Goal: Complete application form: Complete application form

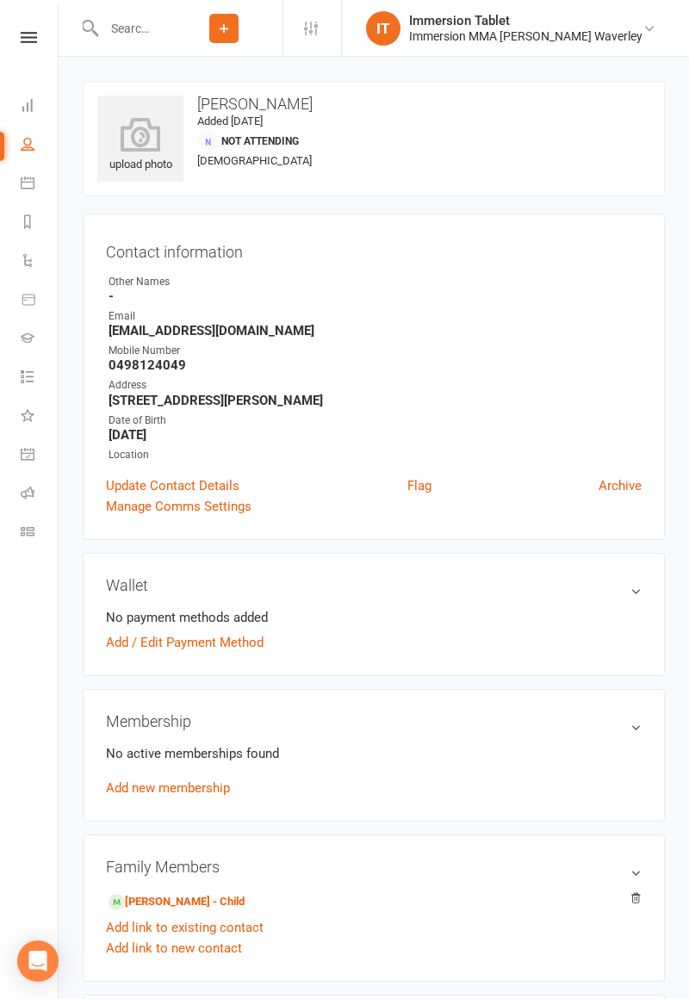
scroll to position [0, 2]
click at [21, 182] on icon at bounding box center [26, 183] width 14 height 14
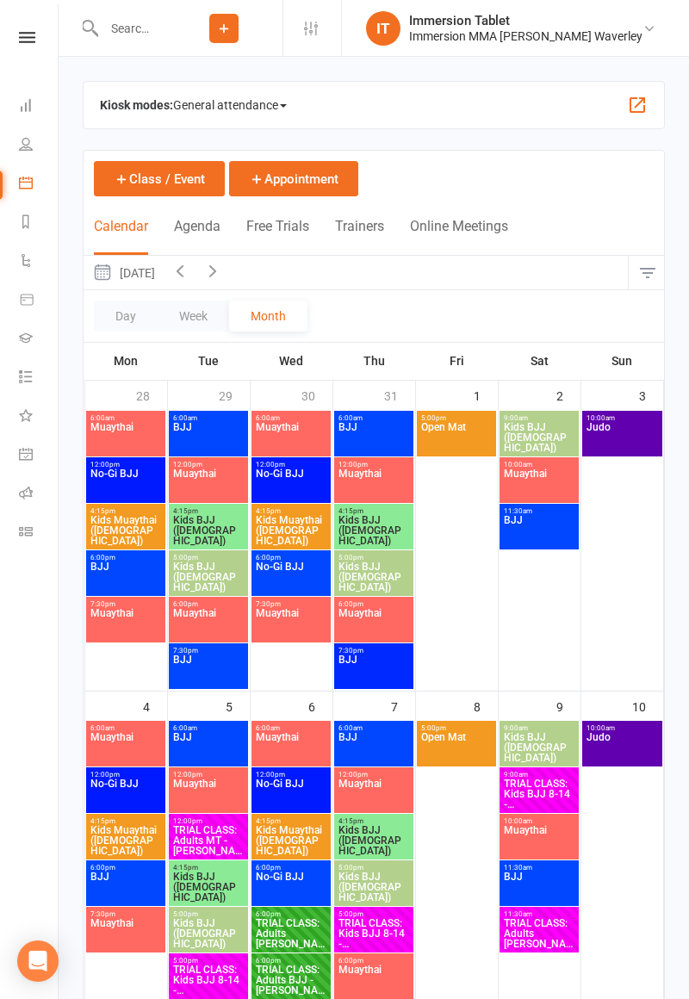
click at [155, 31] on input "text" at bounding box center [131, 28] width 67 height 24
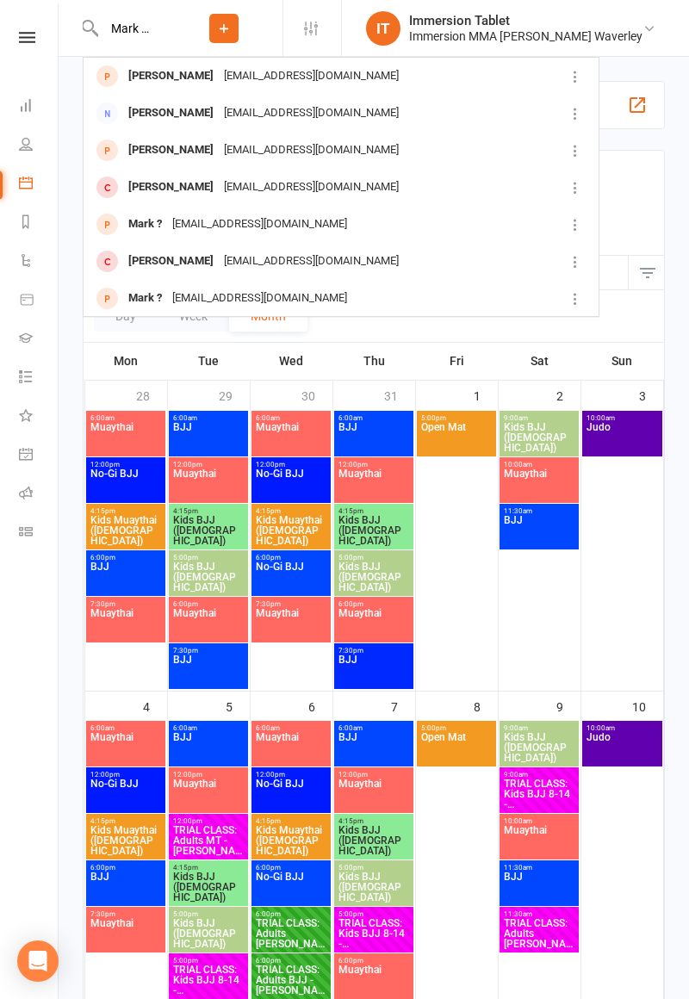
type input "Mark sab"
click at [262, 81] on div "[EMAIL_ADDRESS][DOMAIN_NAME]" at bounding box center [311, 76] width 185 height 25
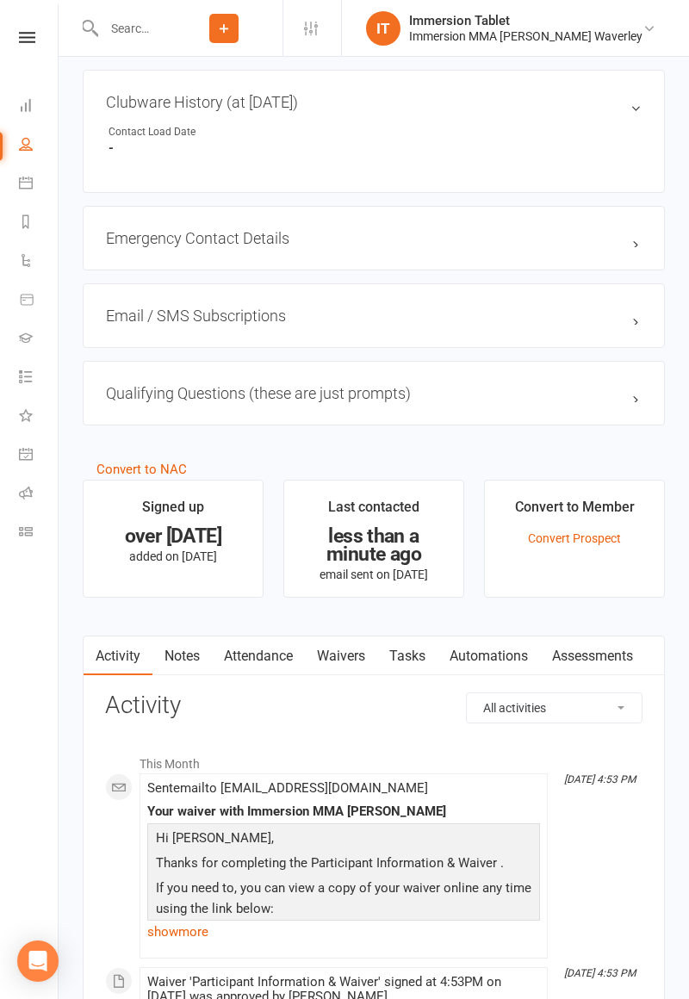
scroll to position [1050, 0]
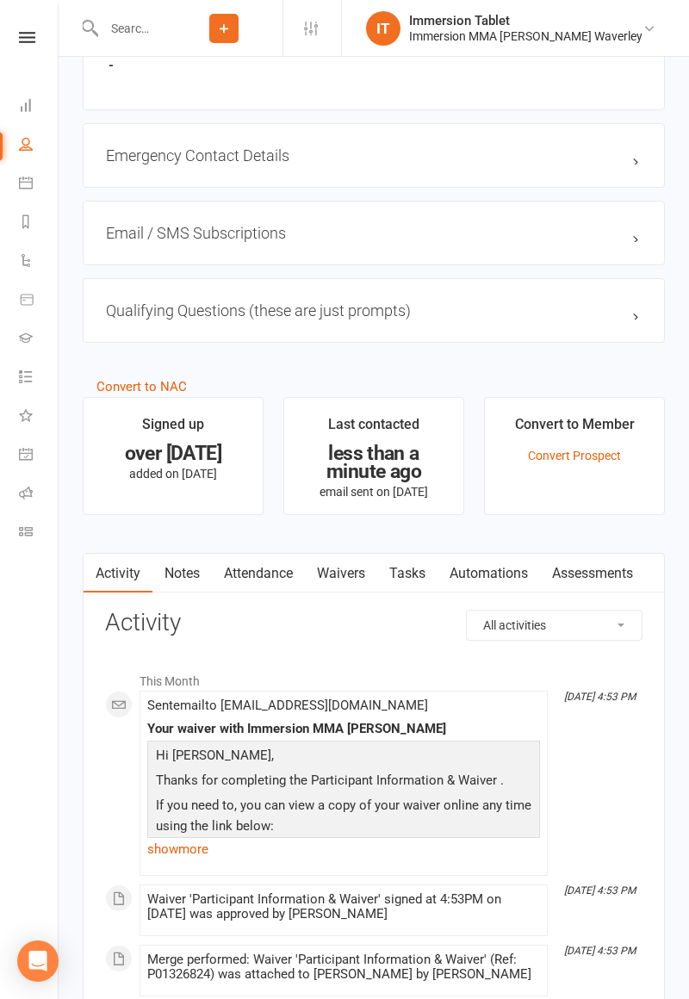
click at [359, 568] on link "Waivers" at bounding box center [341, 574] width 72 height 40
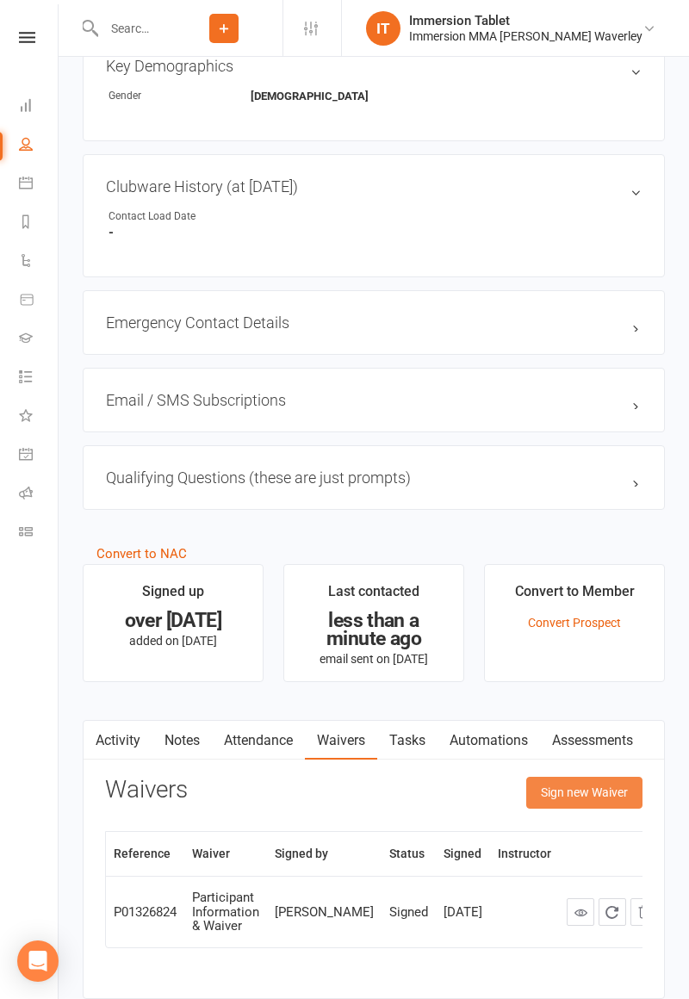
click at [585, 796] on button "Sign new Waiver" at bounding box center [584, 792] width 116 height 31
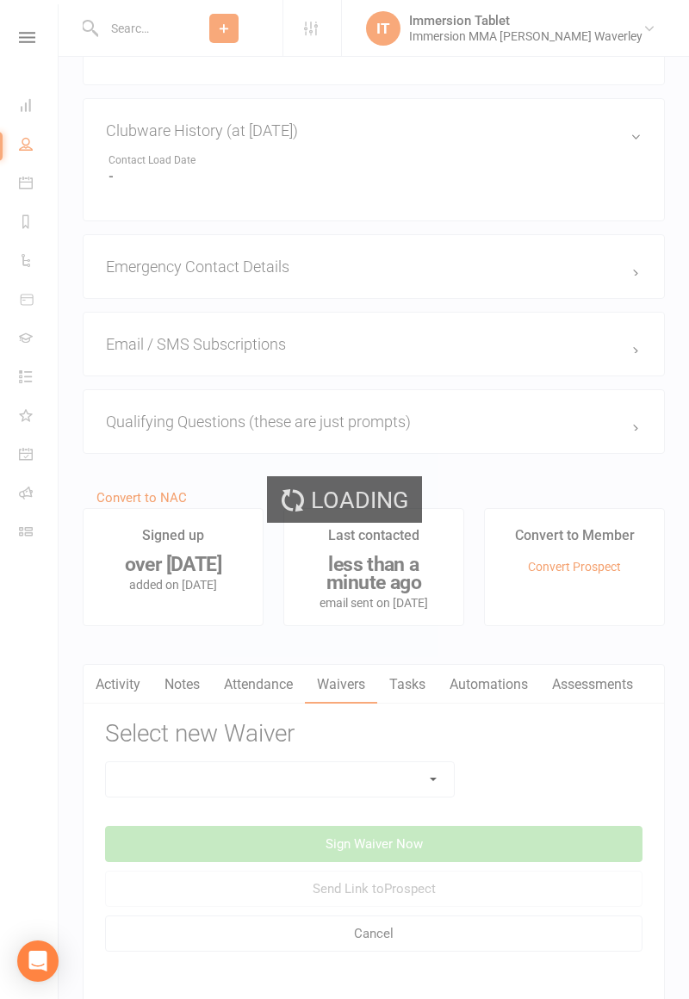
scroll to position [946, 0]
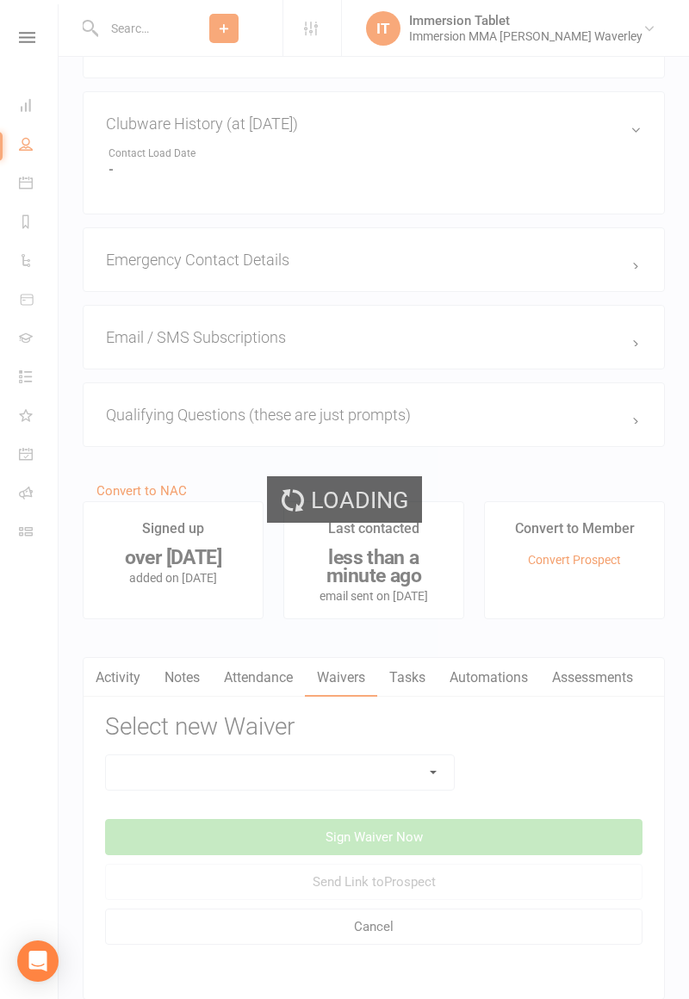
click at [376, 777] on select at bounding box center [280, 772] width 348 height 34
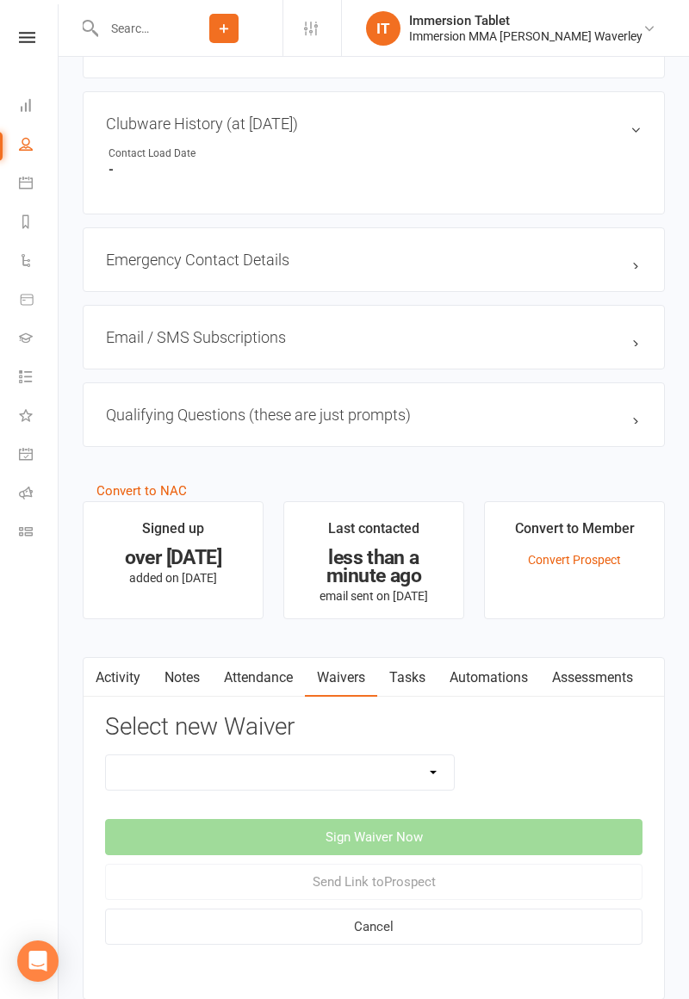
select select "10832"
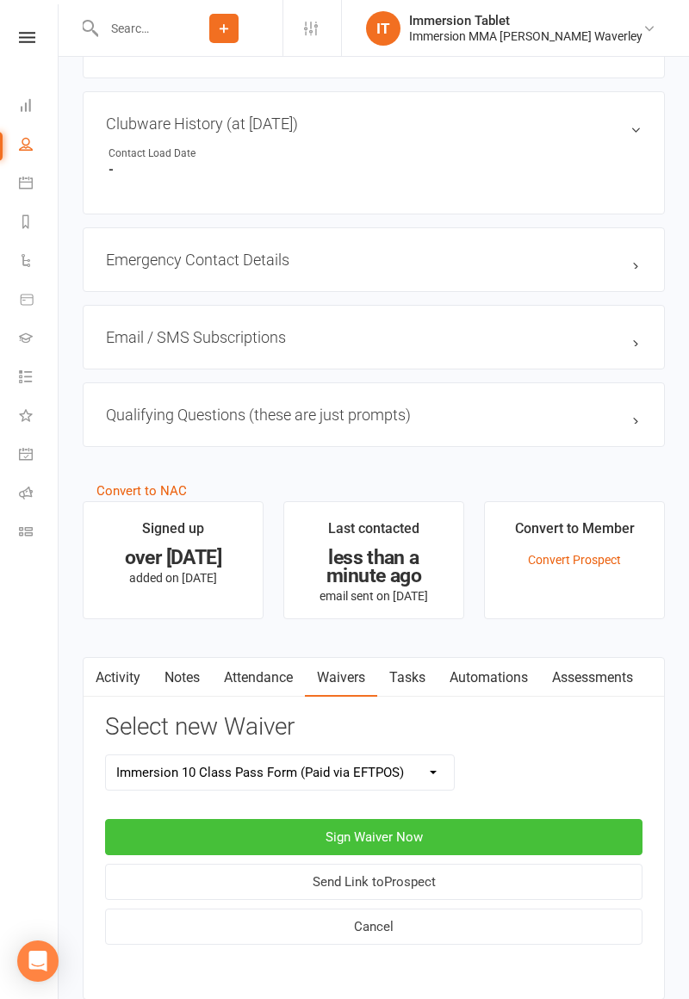
click at [544, 834] on button "Sign Waiver Now" at bounding box center [373, 837] width 537 height 36
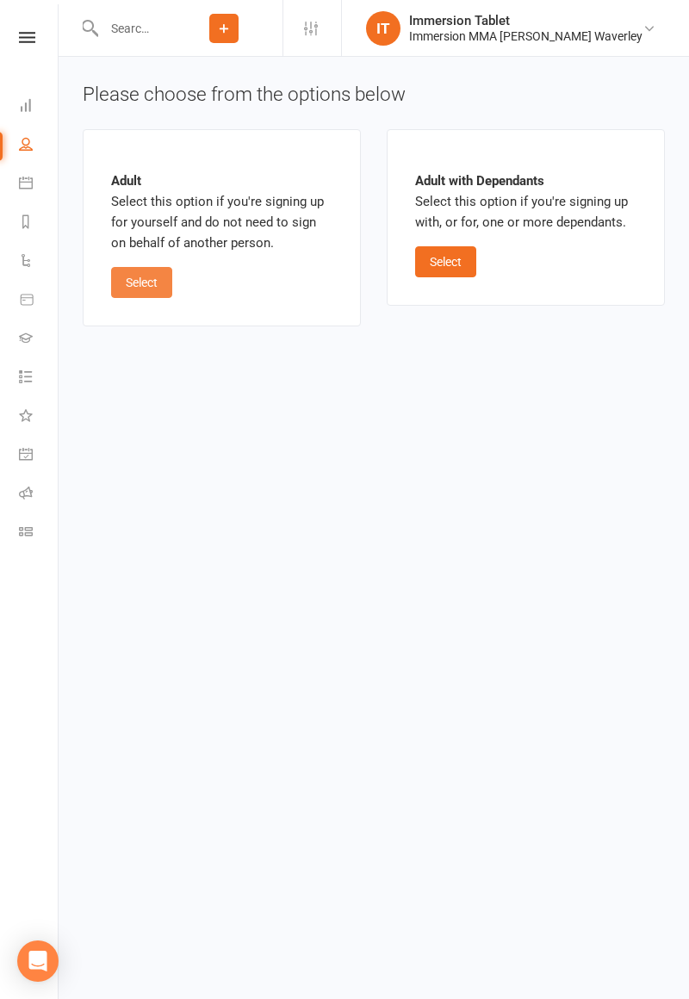
click at [138, 279] on button "Select" at bounding box center [141, 282] width 61 height 31
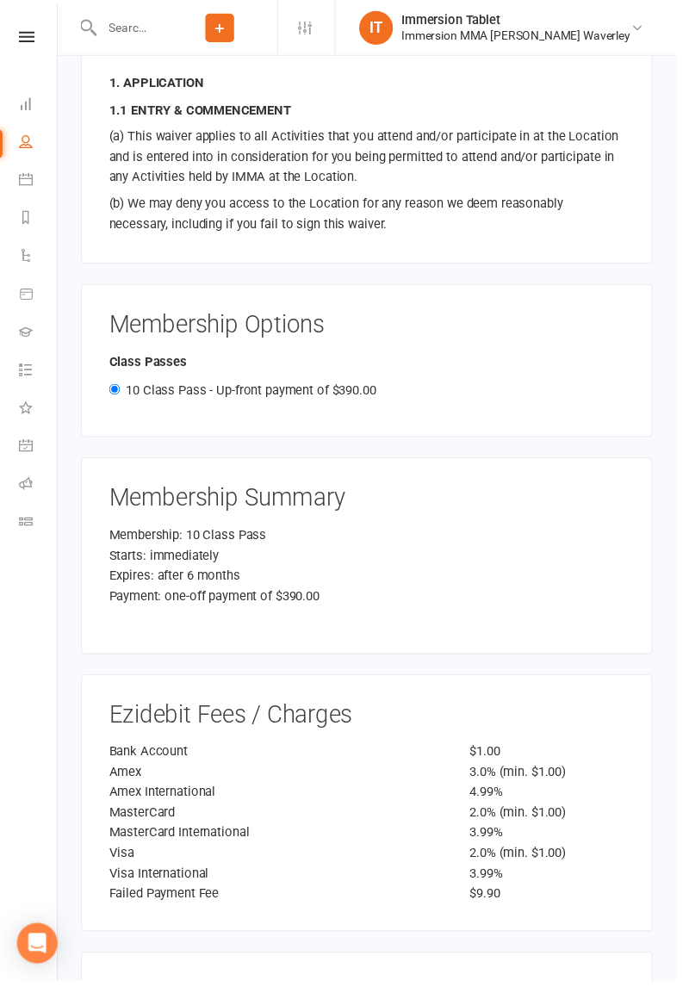
scroll to position [2140, 0]
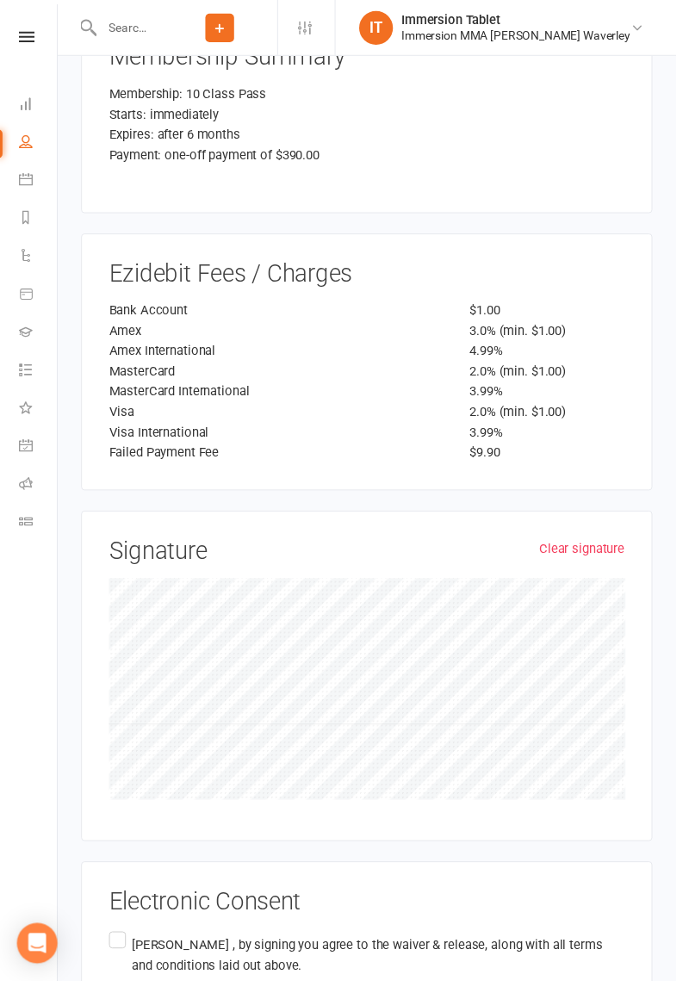
click at [114, 946] on label "[PERSON_NAME] , by signing you agree to the waiver & release, along with all te…" at bounding box center [373, 987] width 525 height 82
click at [114, 946] on input "[PERSON_NAME] , by signing you agree to the waiver & release, along with all te…" at bounding box center [116, 946] width 11 height 0
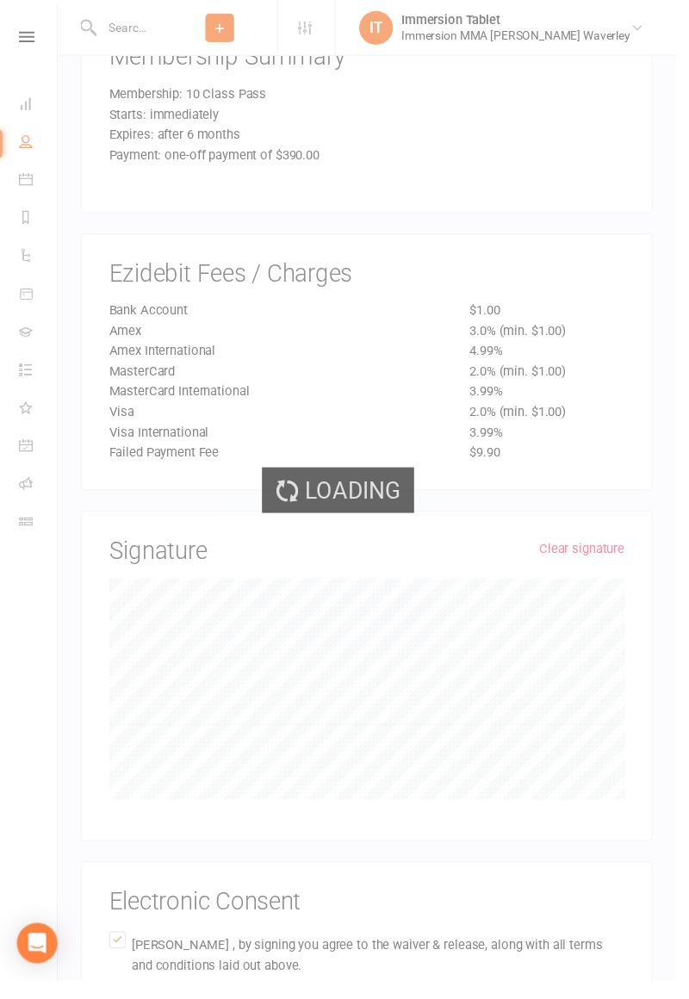
scroll to position [1635, 0]
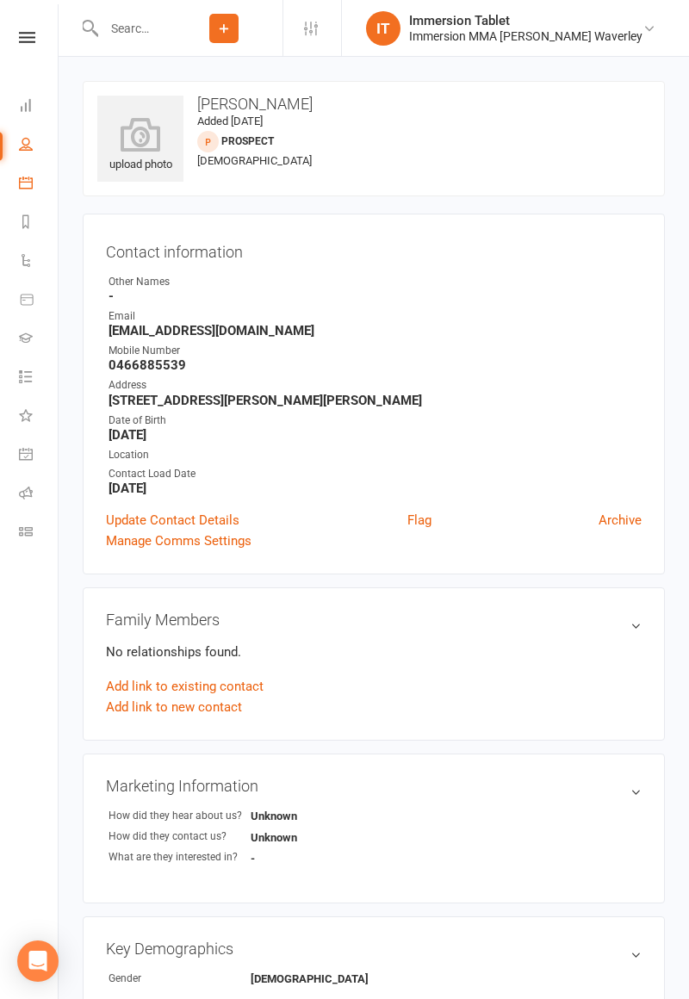
click at [21, 202] on link "Calendar" at bounding box center [38, 184] width 39 height 39
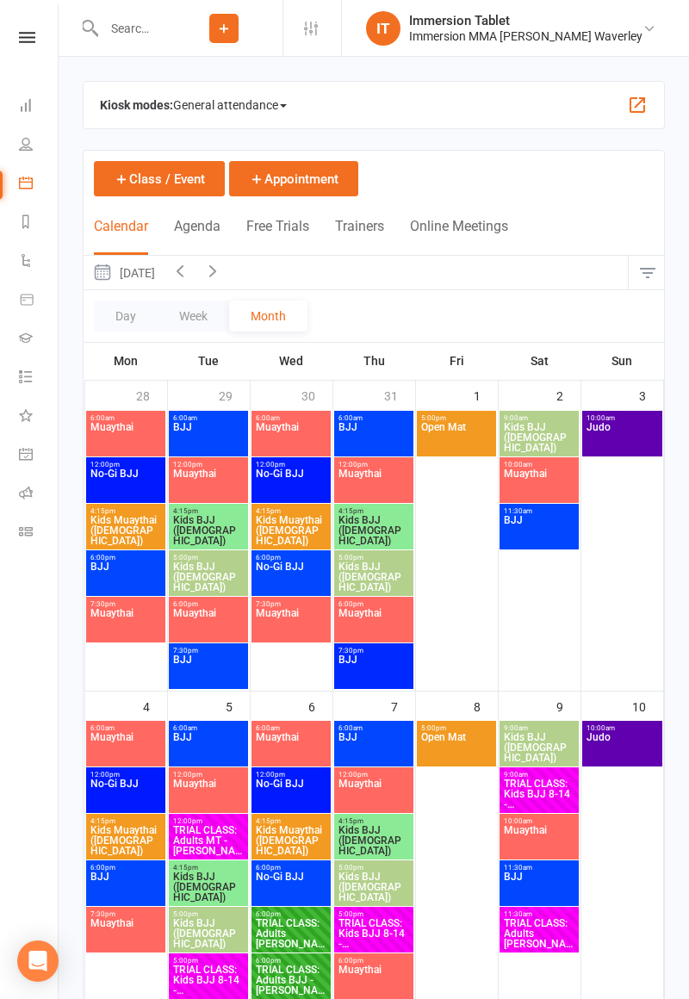
scroll to position [1012, 0]
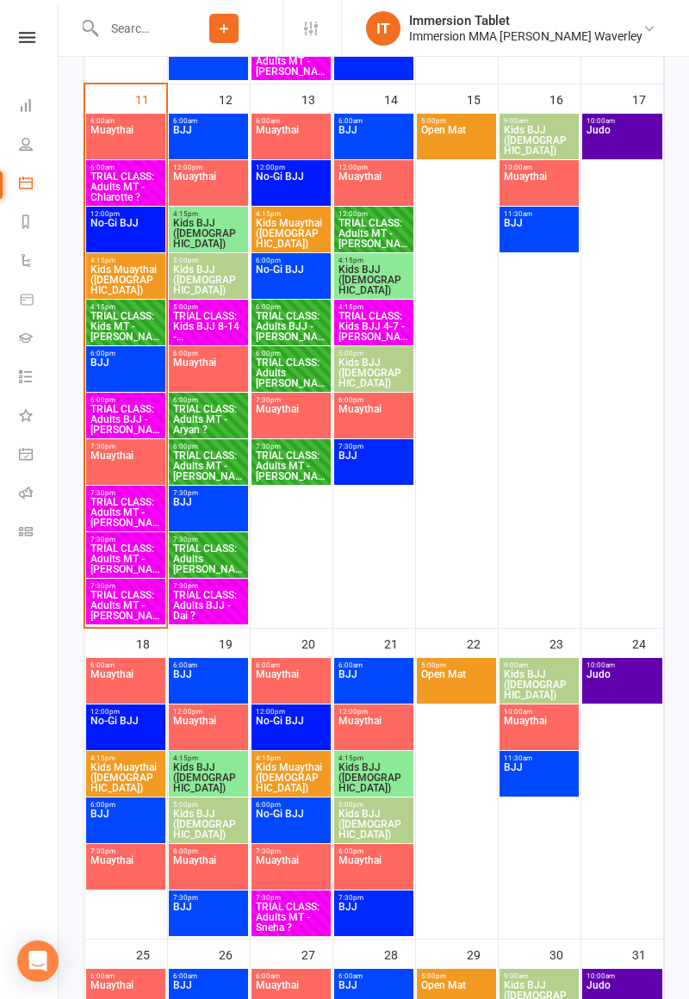
click at [129, 331] on span "TRIAL CLASS: Kids MT - [PERSON_NAME]" at bounding box center [125, 326] width 71 height 31
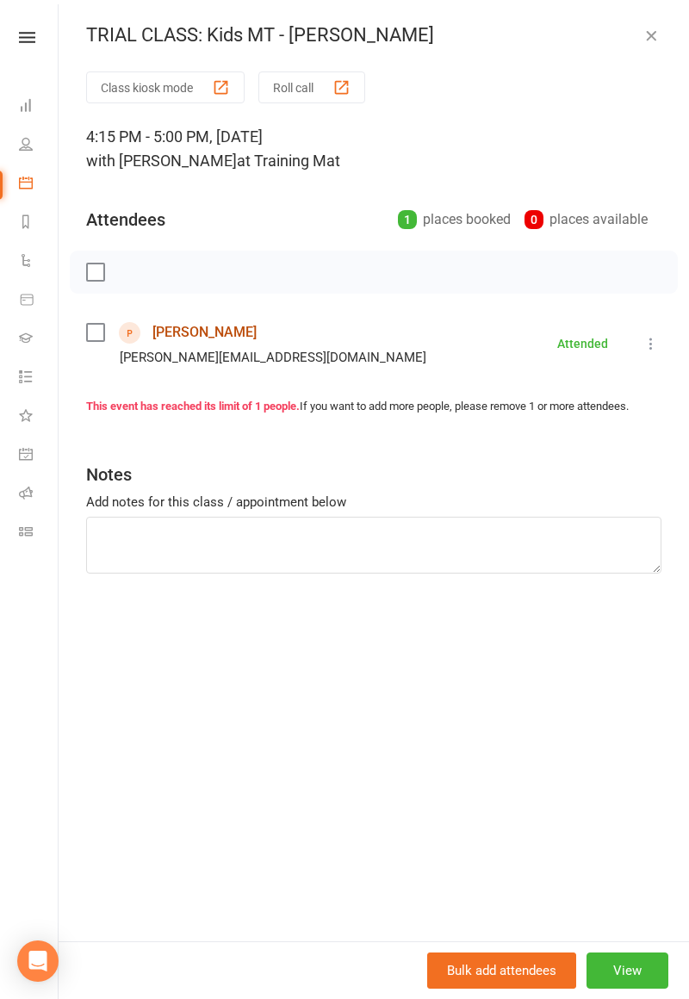
click at [242, 339] on link "[PERSON_NAME]" at bounding box center [204, 333] width 104 height 28
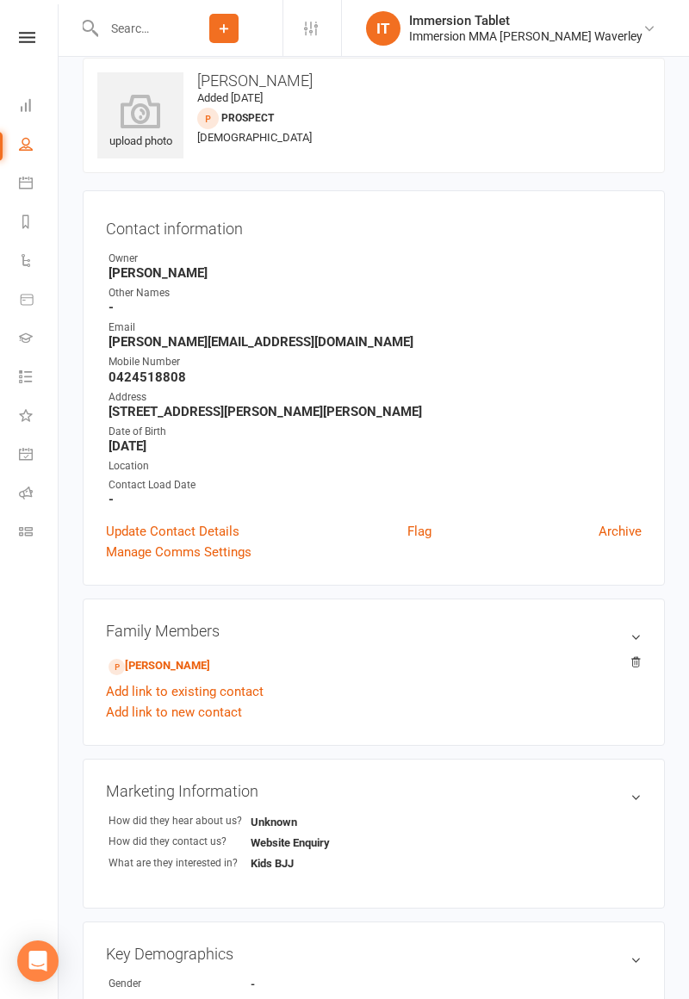
scroll to position [40, 0]
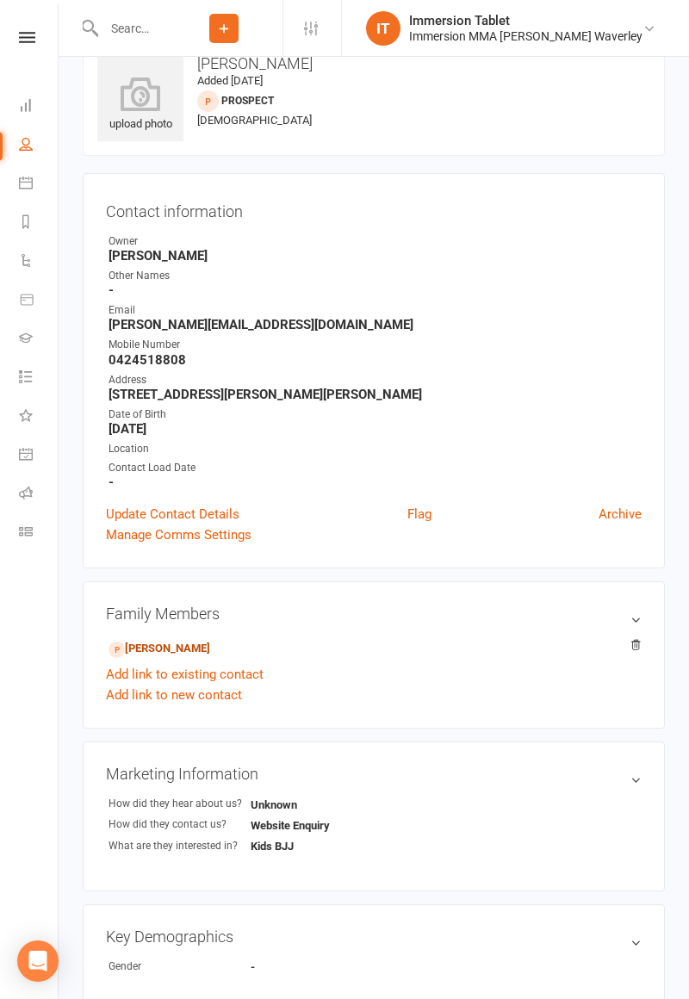
click at [200, 649] on link "[PERSON_NAME]" at bounding box center [160, 649] width 102 height 18
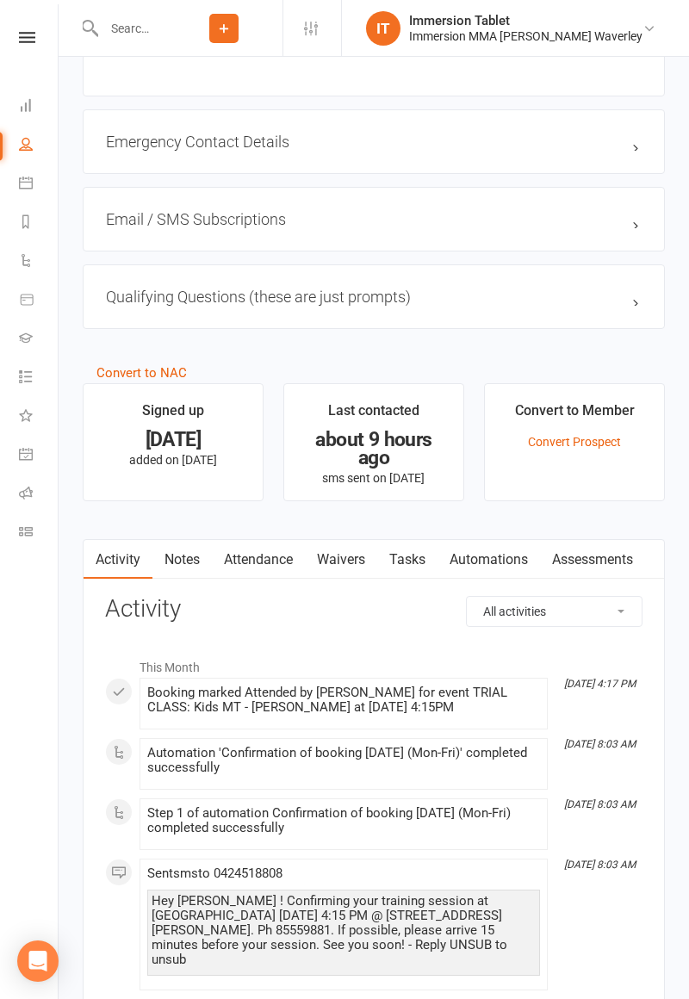
click at [353, 559] on link "Waivers" at bounding box center [341, 560] width 72 height 40
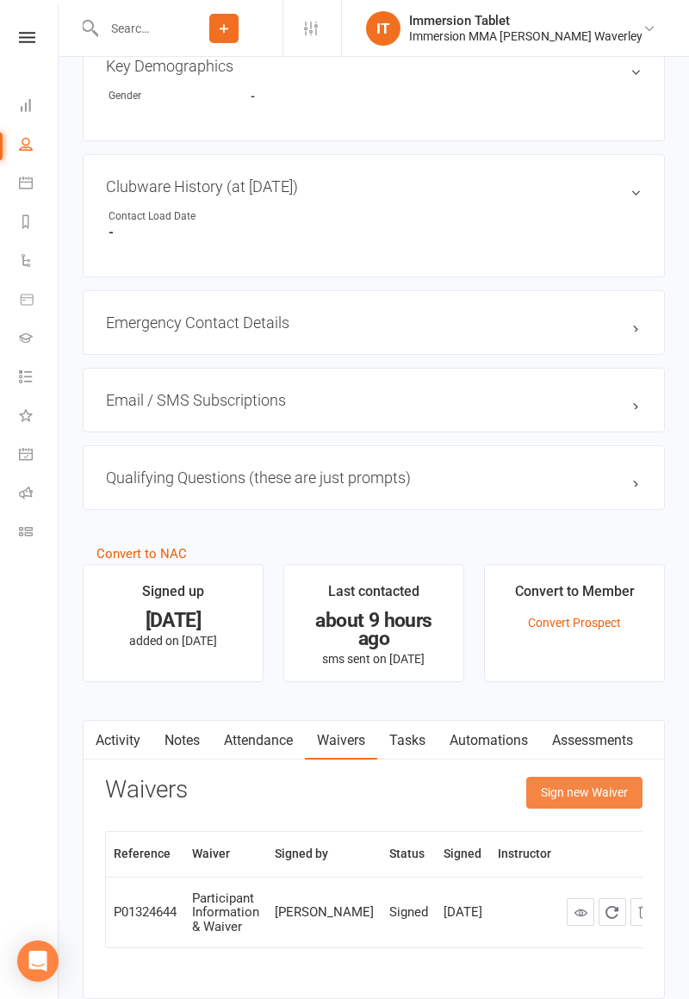
click at [588, 785] on button "Sign new Waiver" at bounding box center [584, 792] width 116 height 31
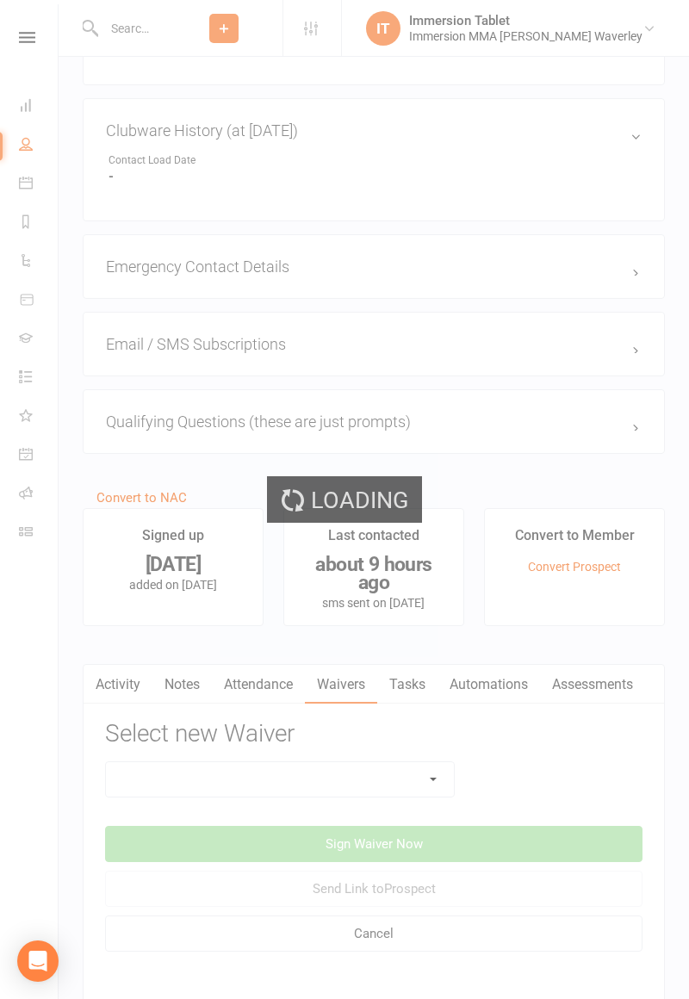
scroll to position [973, 0]
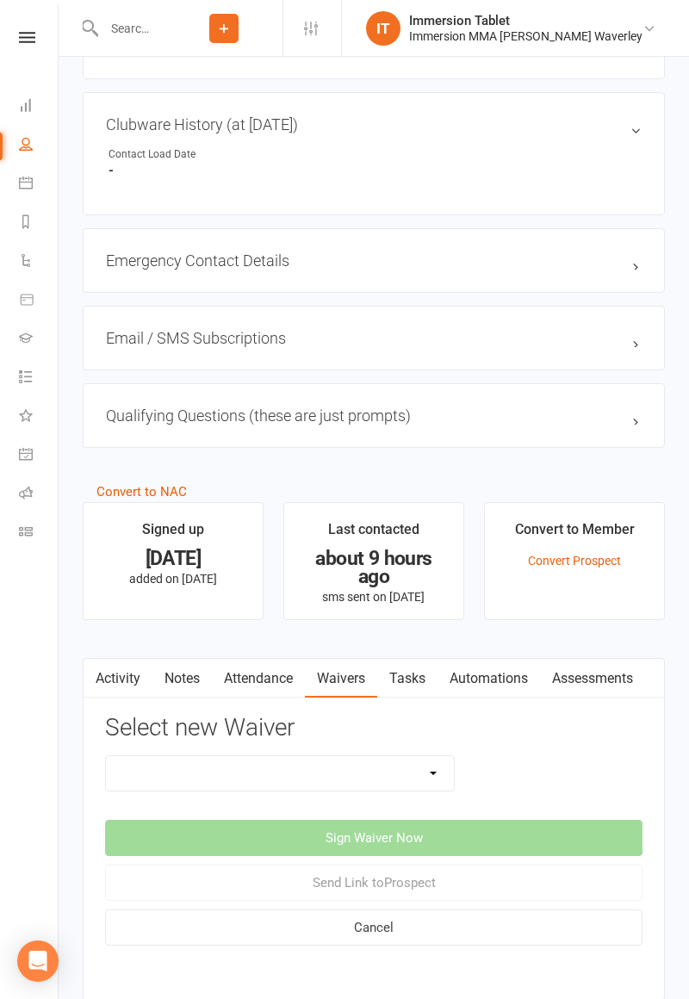
click at [274, 770] on select "Cancellation Form Immersion 10 Class Pass Form Immersion 10 Class Pass Form (Pa…" at bounding box center [280, 773] width 348 height 34
select select "10672"
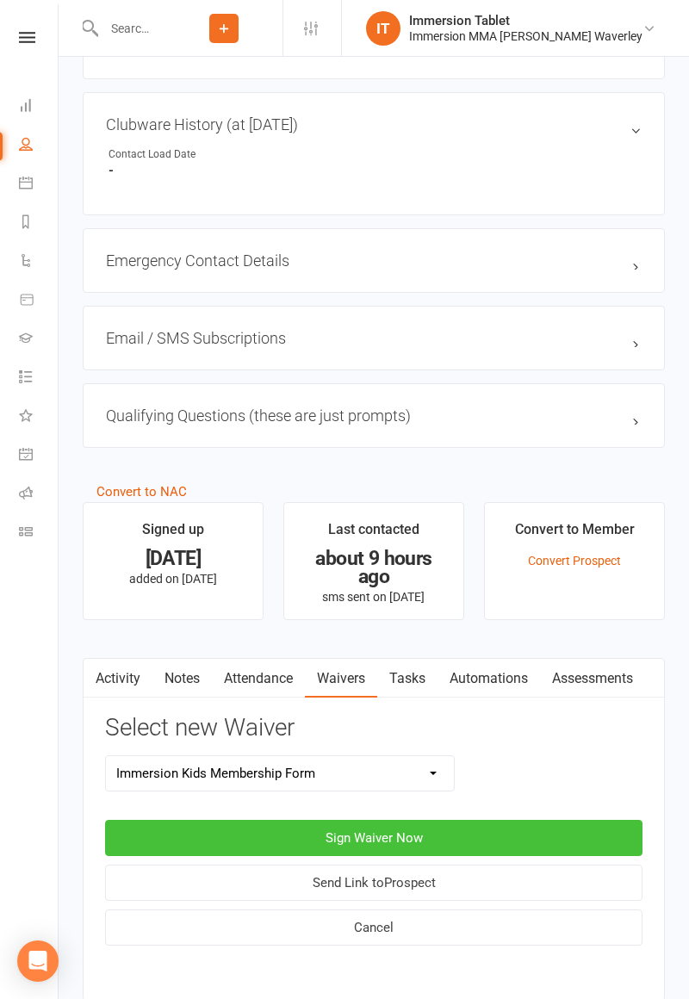
click at [364, 830] on button "Sign Waiver Now" at bounding box center [373, 838] width 537 height 36
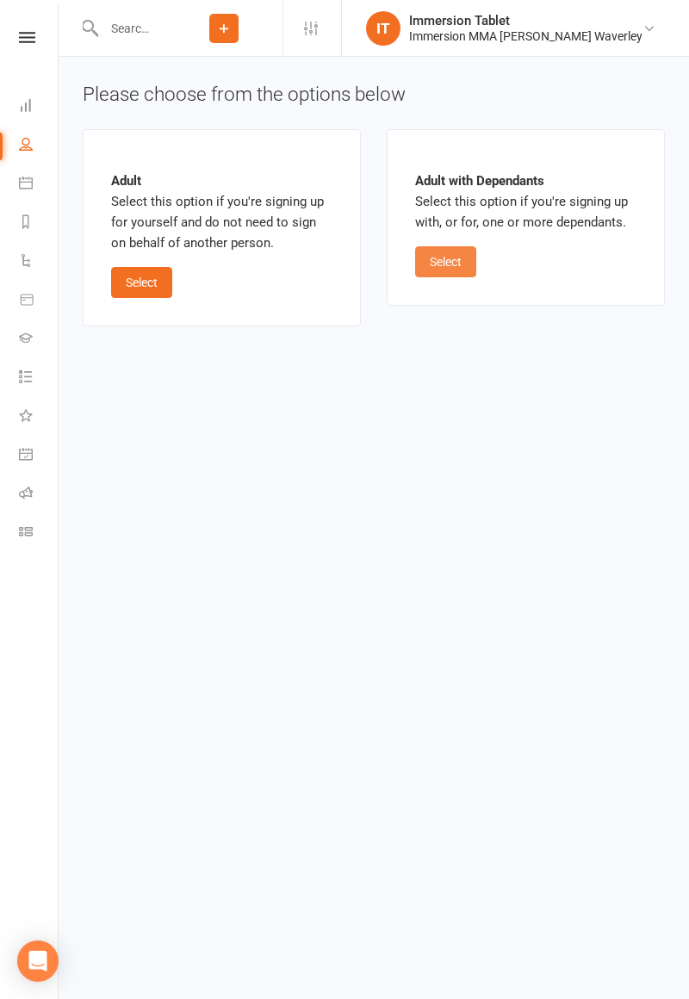
click at [445, 269] on button "Select" at bounding box center [445, 261] width 61 height 31
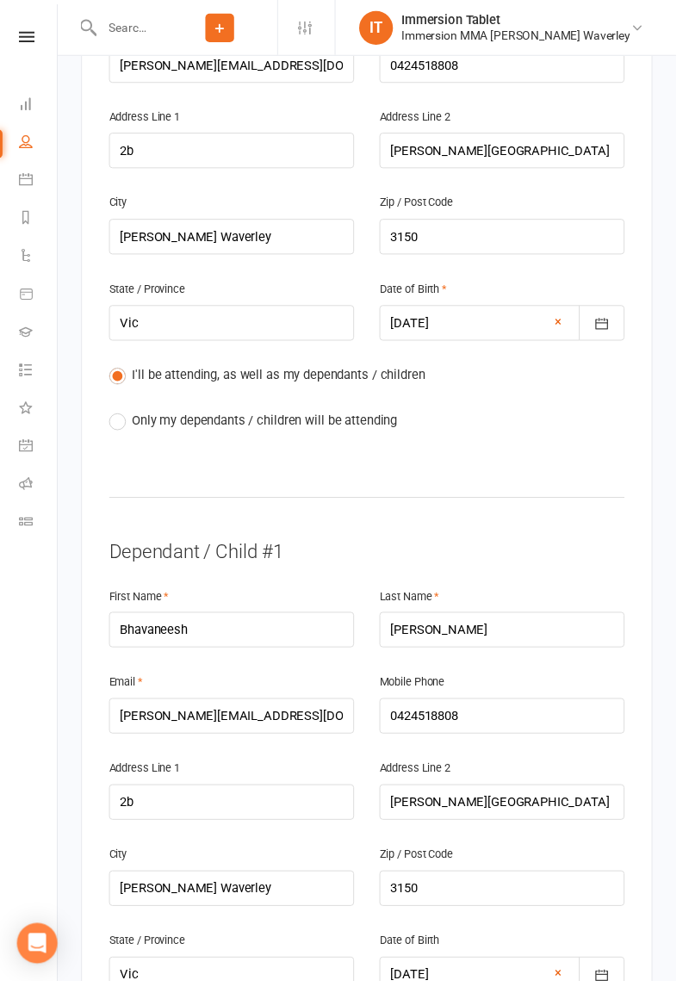
scroll to position [749, 0]
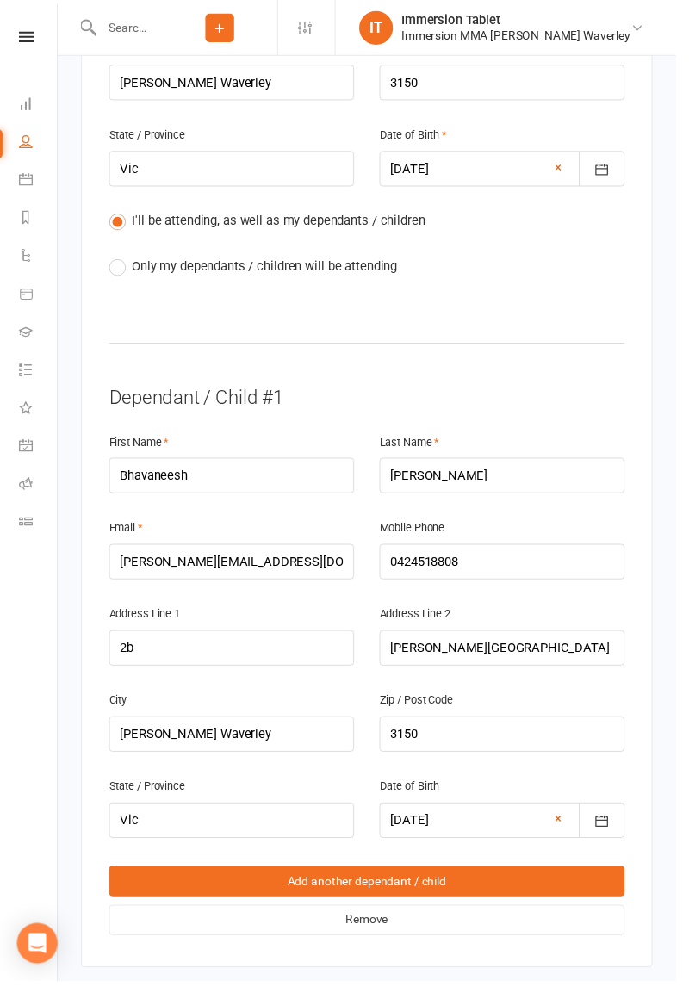
click at [229, 261] on span "Only my dependants / children will be attending" at bounding box center [269, 270] width 270 height 18
click at [122, 261] on input "Only my dependants / children will be attending" at bounding box center [116, 261] width 11 height 0
radio input "true"
radio input "false"
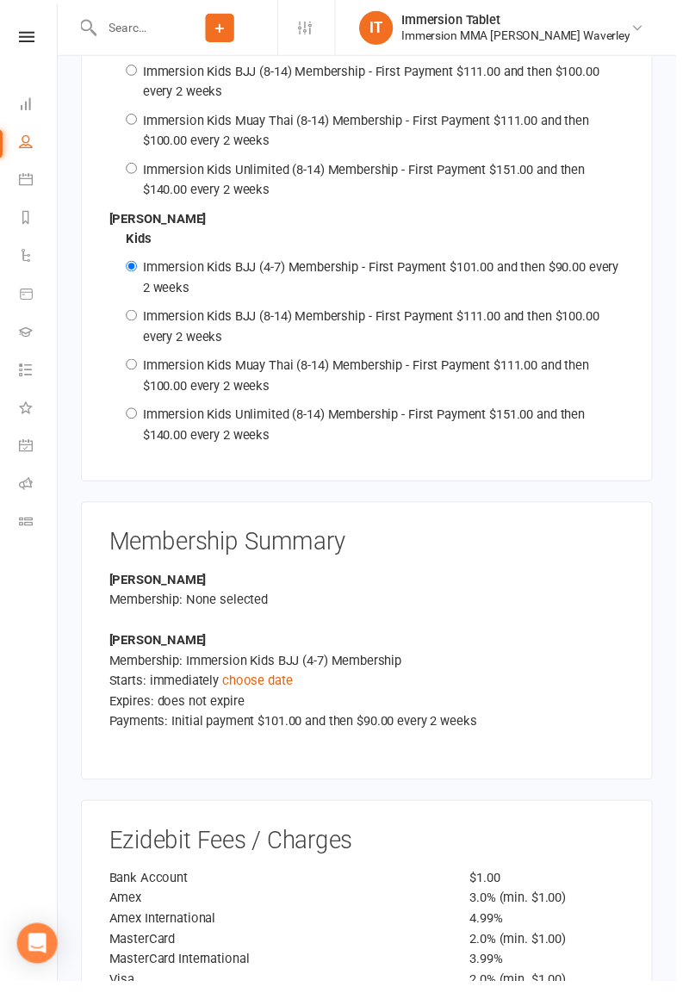
scroll to position [2962, 0]
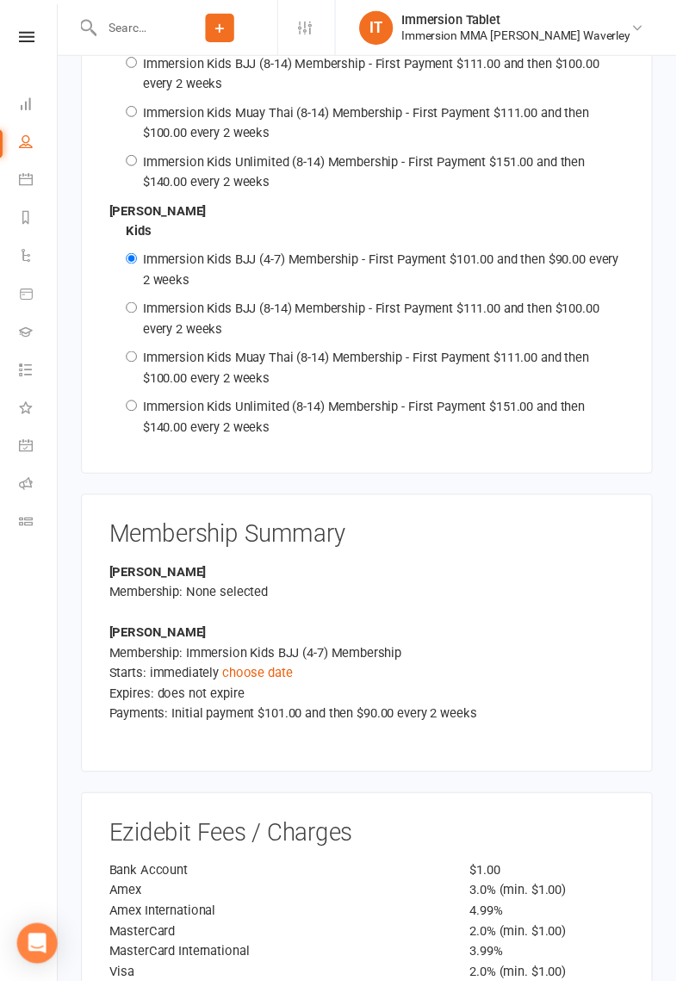
click at [268, 678] on link "choose date" at bounding box center [262, 686] width 71 height 16
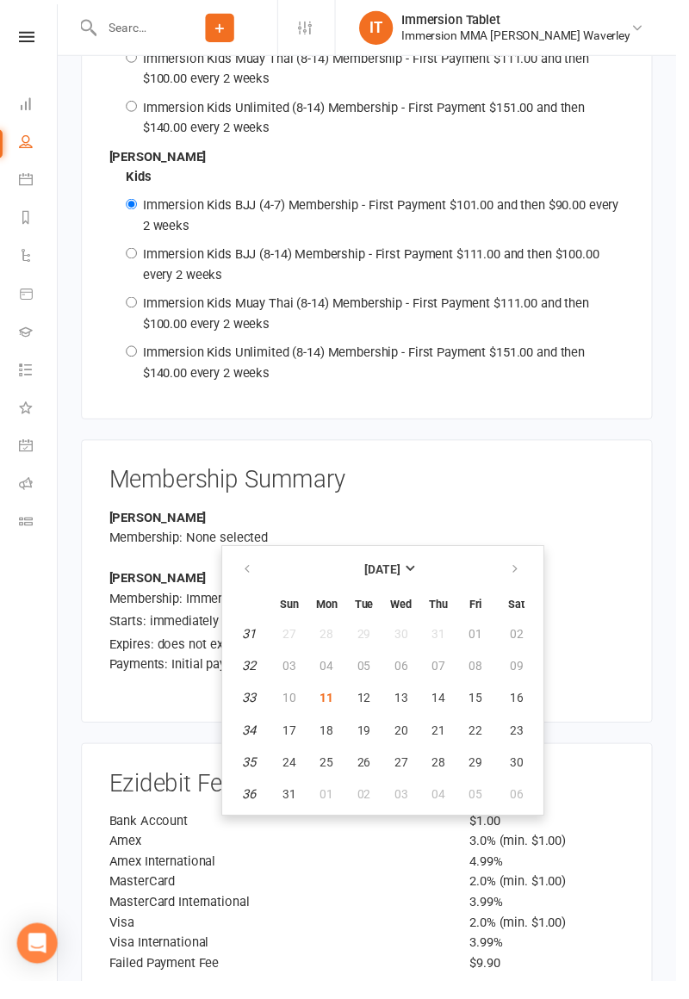
scroll to position [3144, 0]
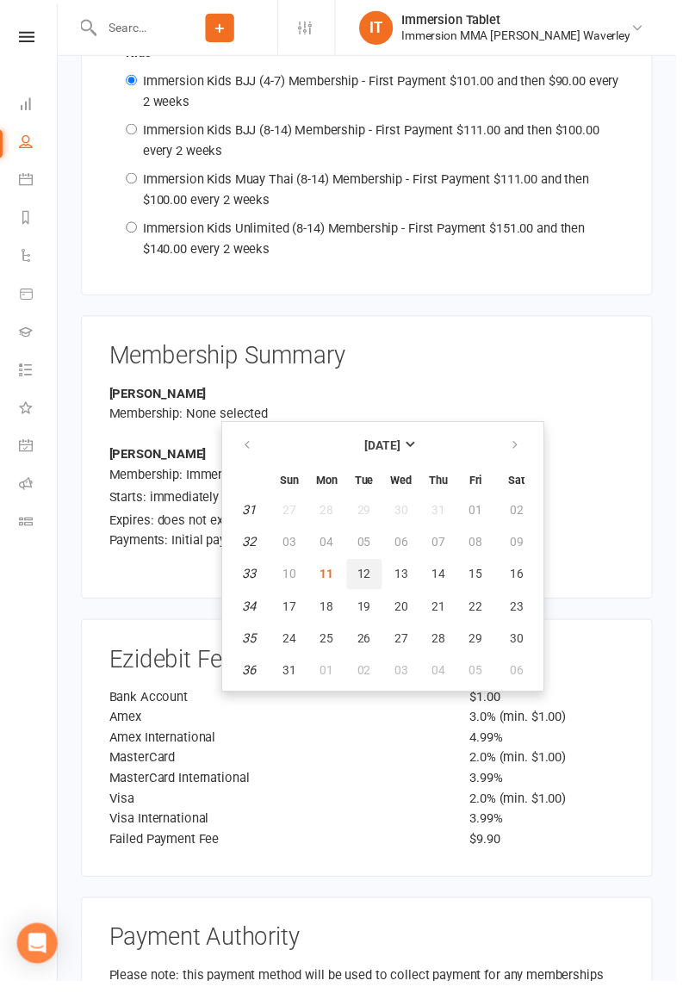
click at [375, 591] on button "12" at bounding box center [371, 584] width 36 height 31
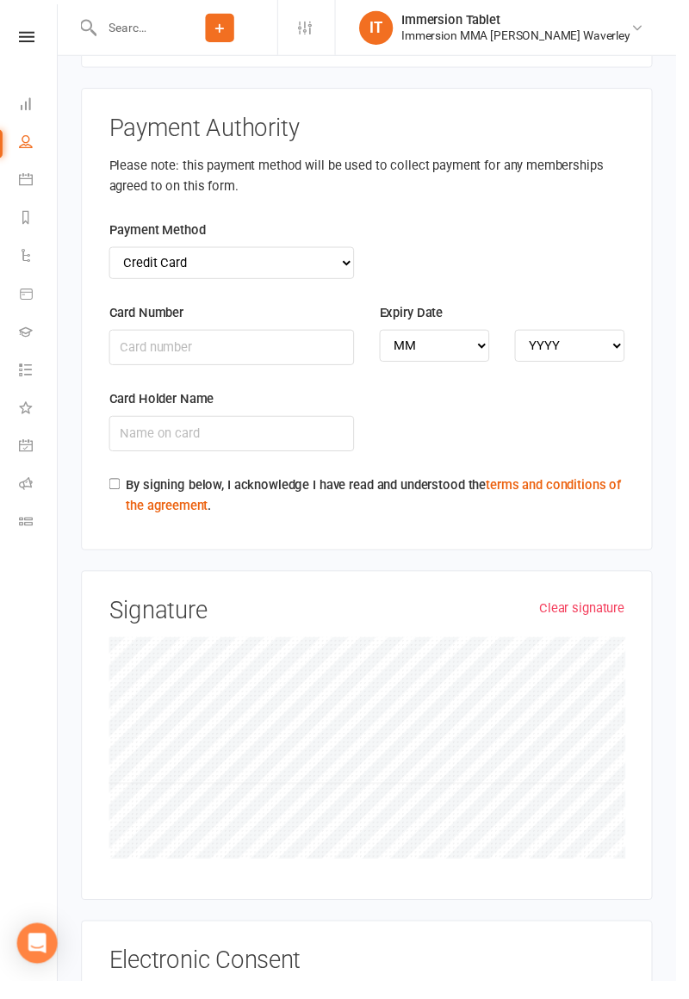
scroll to position [3984, 0]
click at [117, 487] on input "By signing below, I acknowledge I have read and understood the terms and condit…" at bounding box center [116, 492] width 11 height 11
checkbox input "true"
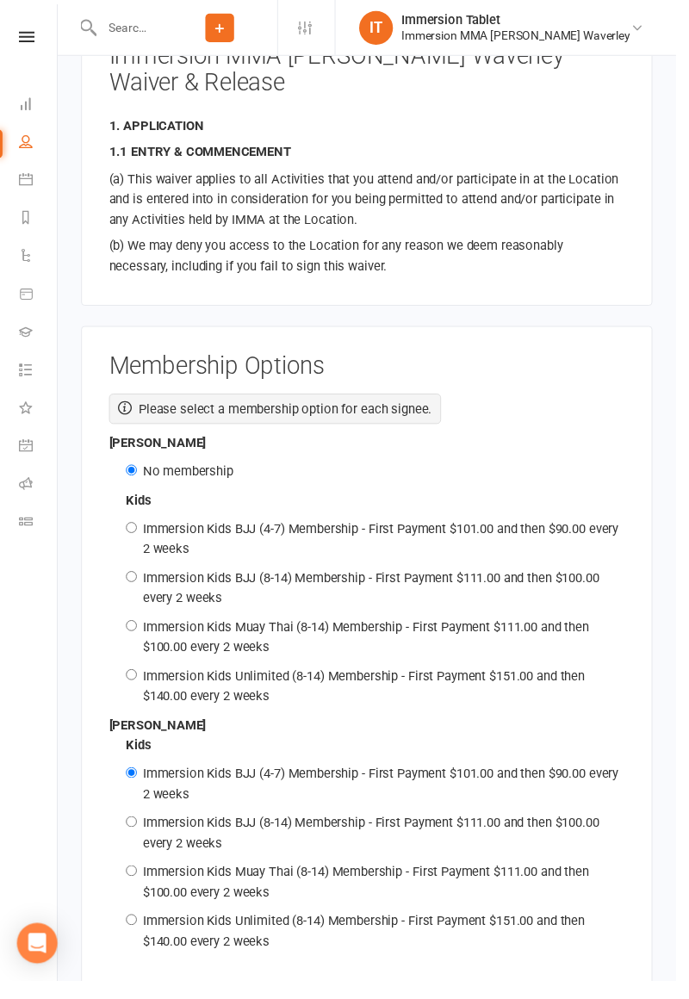
scroll to position [2438, 0]
click at [137, 832] on input "Immersion Kids BJJ (8-14) Membership - First Payment $111.00 and then $100.00 e…" at bounding box center [133, 837] width 11 height 11
radio input "true"
radio input "false"
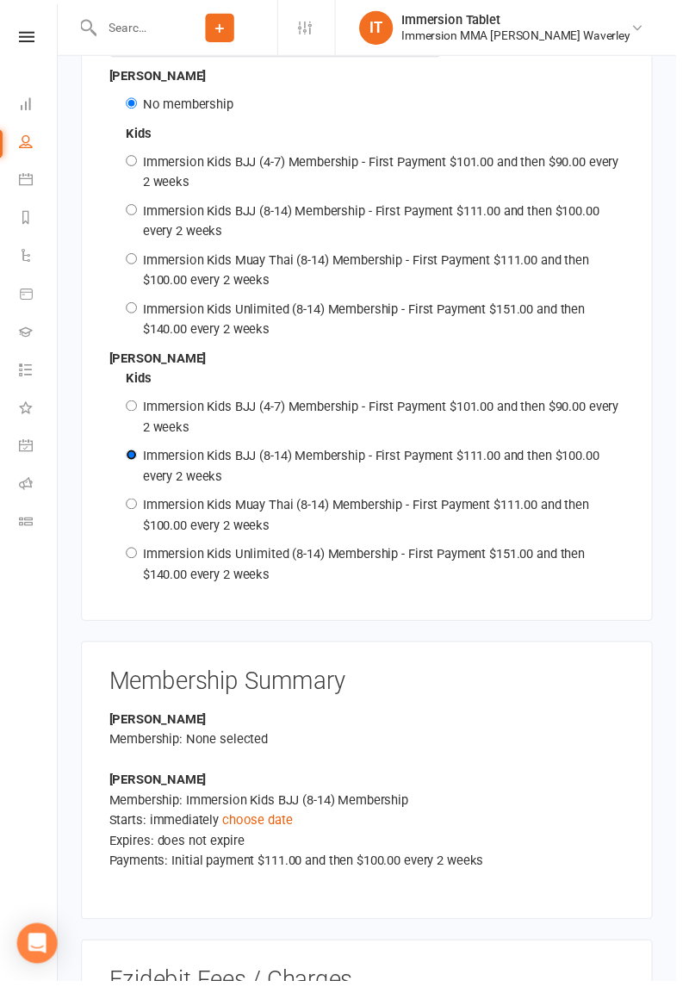
scroll to position [2896, 0]
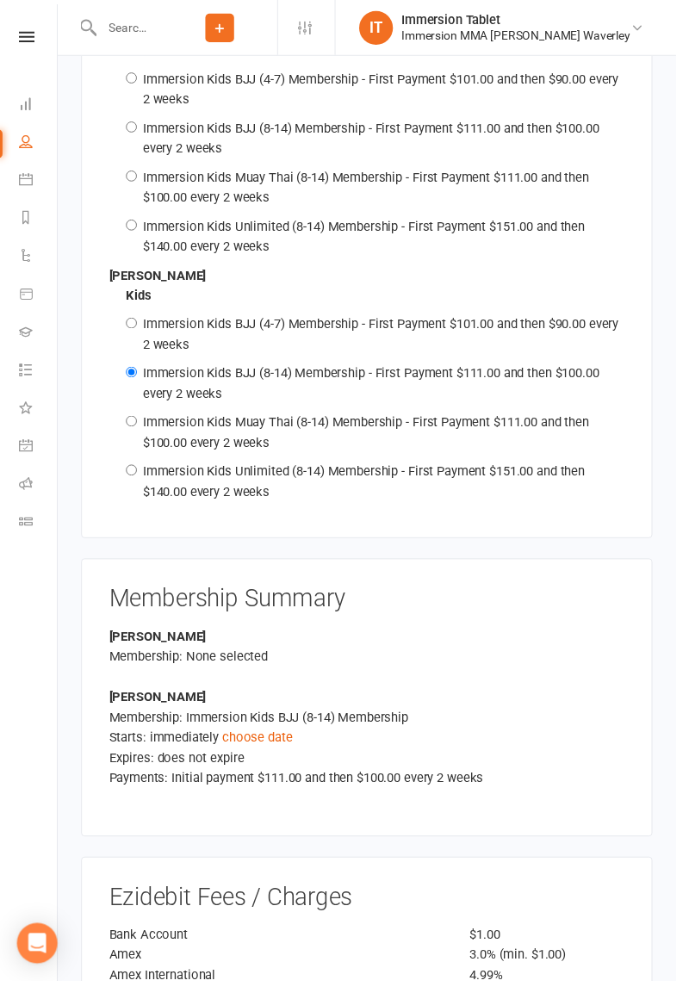
click at [239, 744] on link "choose date" at bounding box center [262, 752] width 71 height 16
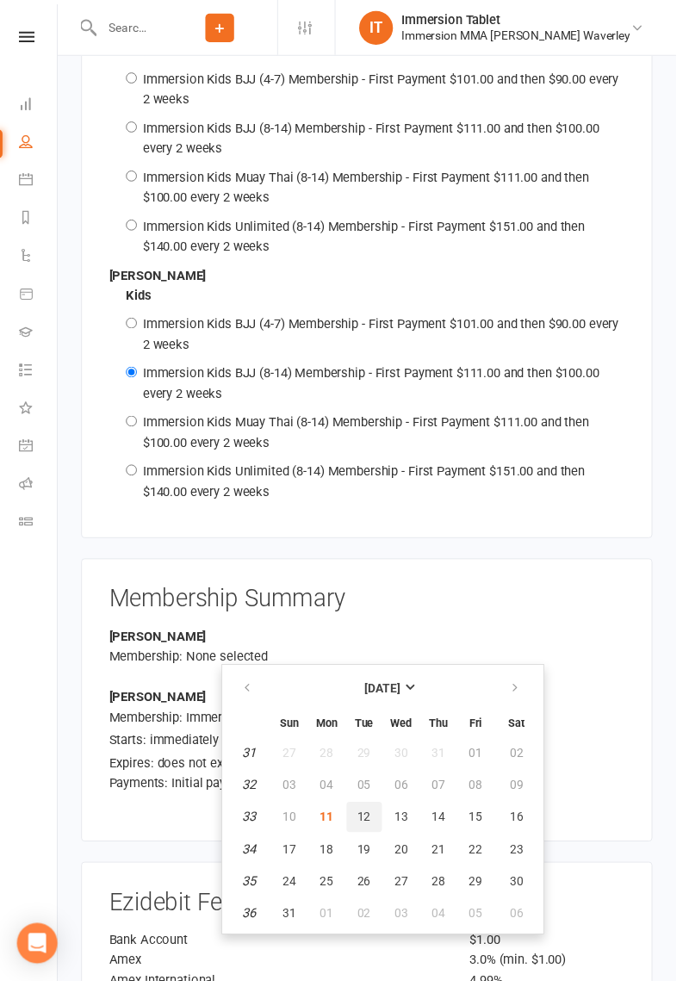
click at [370, 829] on span "12" at bounding box center [371, 833] width 14 height 14
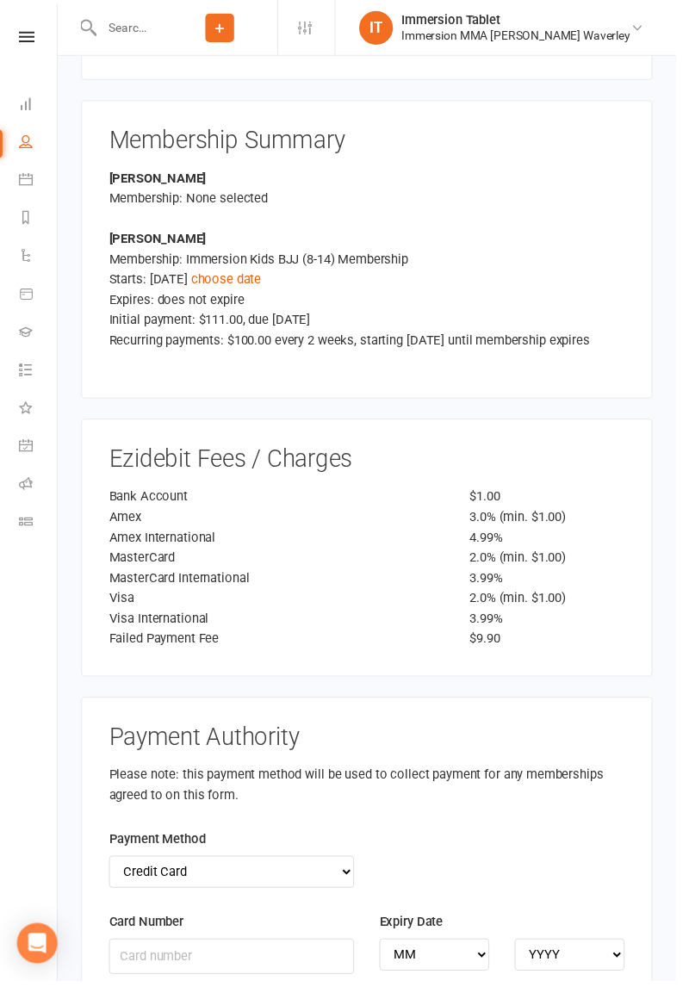
scroll to position [3372, 0]
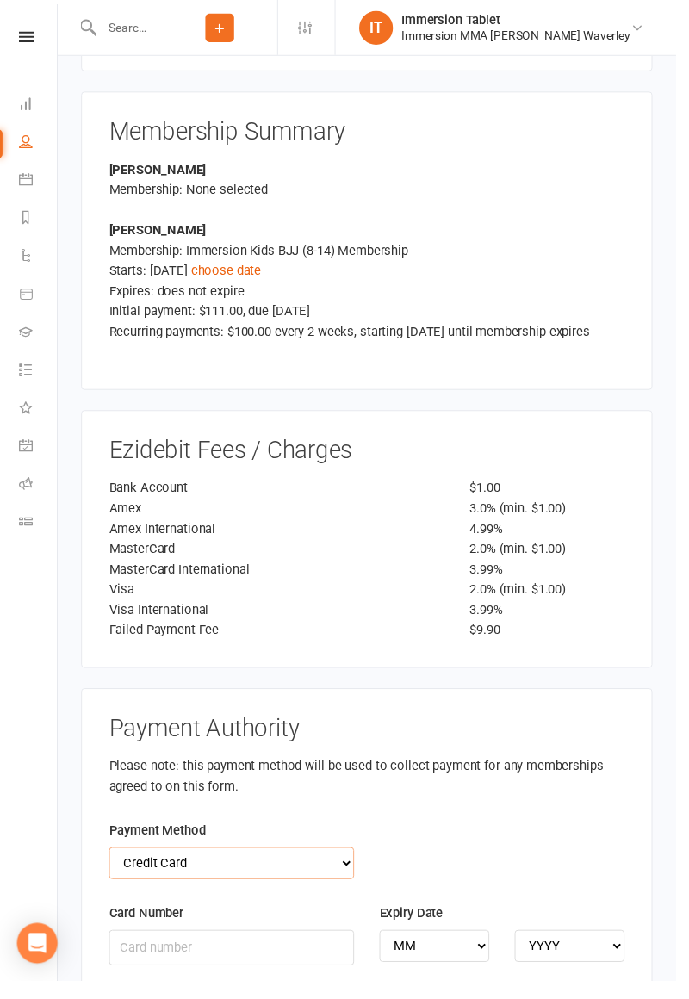
click at [135, 863] on select "Credit Card Bank Account" at bounding box center [236, 879] width 250 height 33
select select "bank_account"
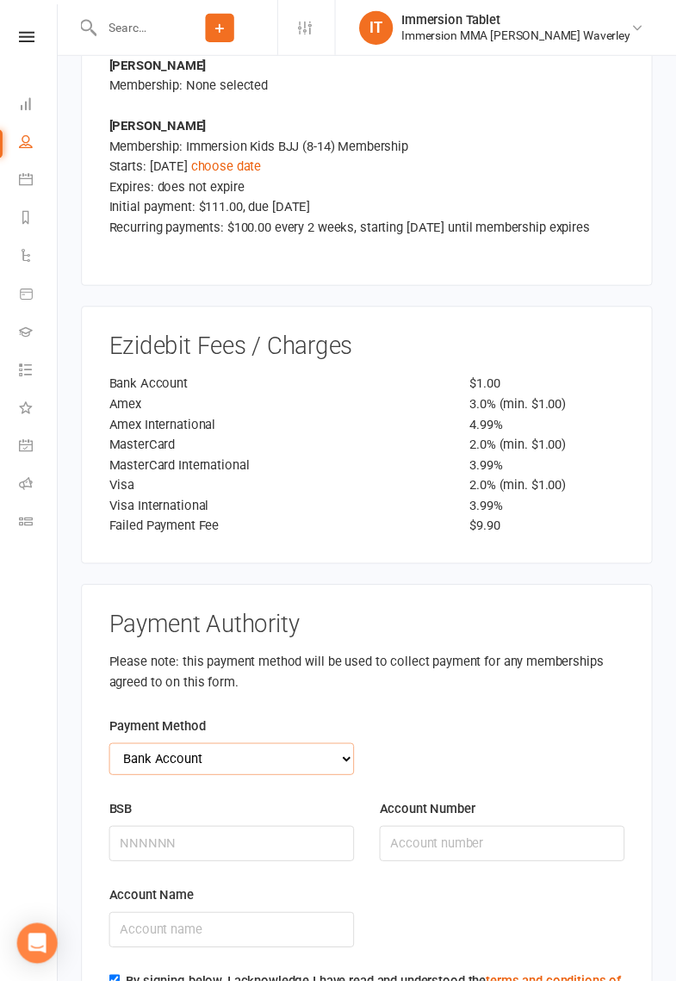
scroll to position [3477, 0]
click at [217, 842] on input "BSB" at bounding box center [236, 860] width 250 height 36
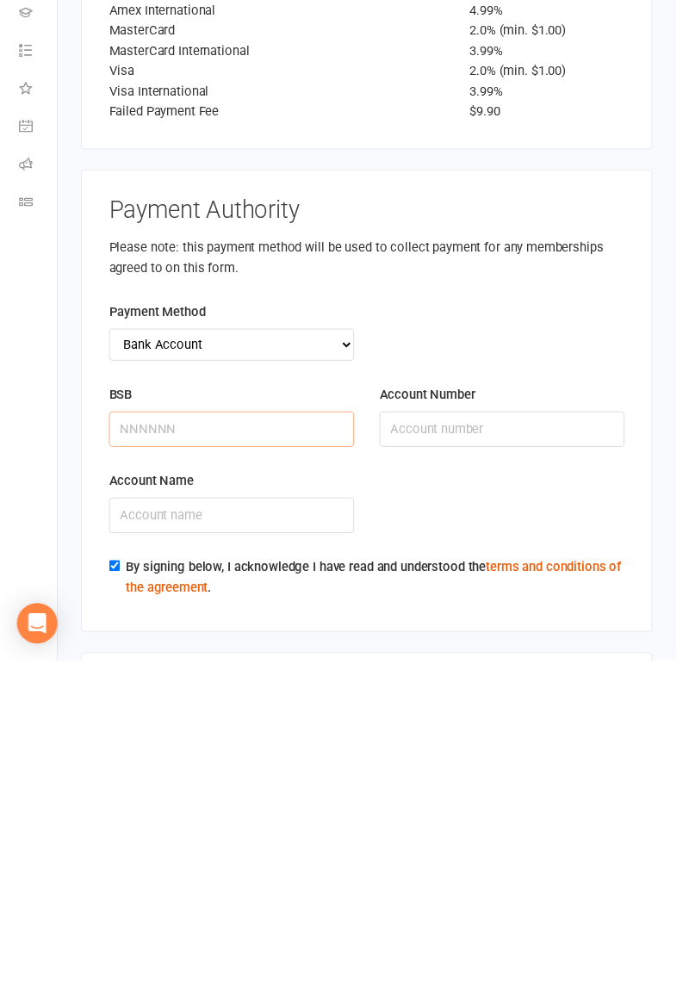
scroll to position [3590, 0]
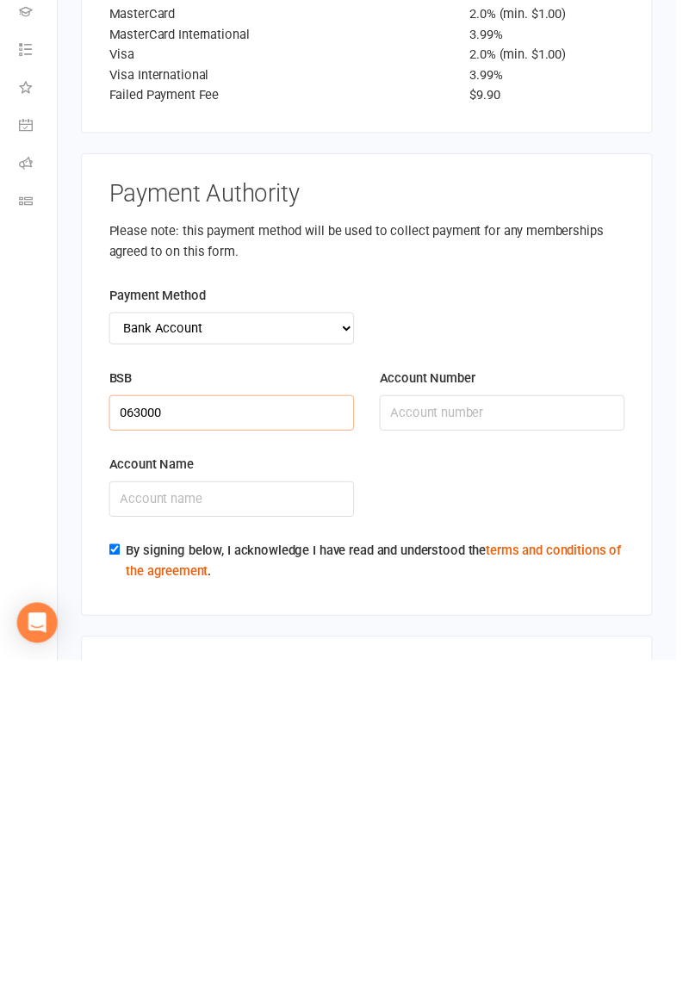
type input "063000"
click at [509, 730] on input "Account Number" at bounding box center [512, 748] width 250 height 36
type input "13363489"
click at [264, 818] on input "Account Name" at bounding box center [236, 836] width 250 height 36
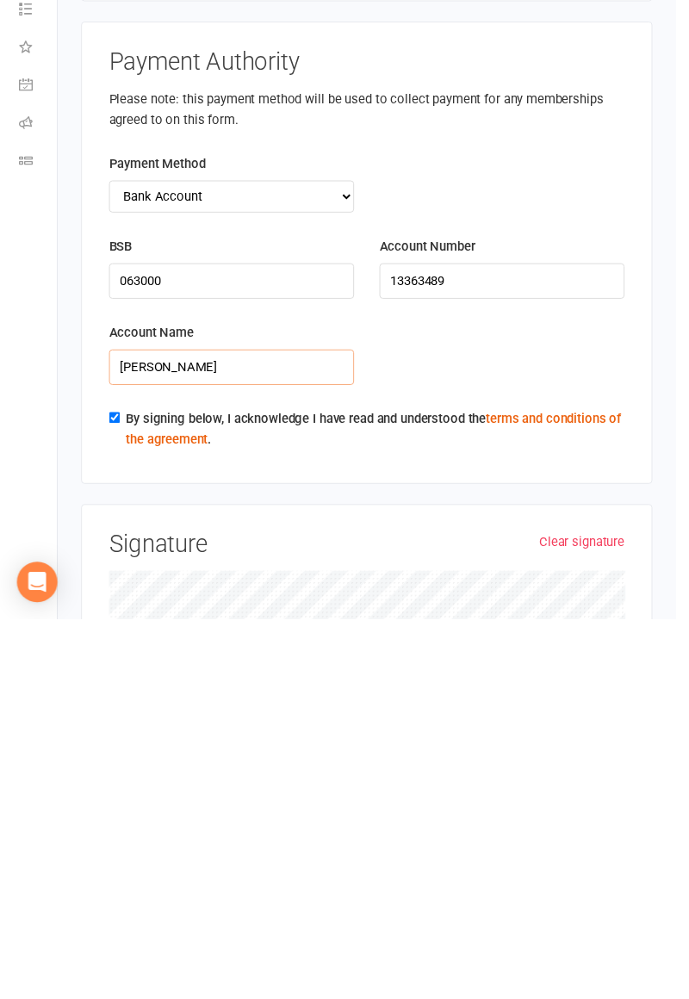
scroll to position [3686, 0]
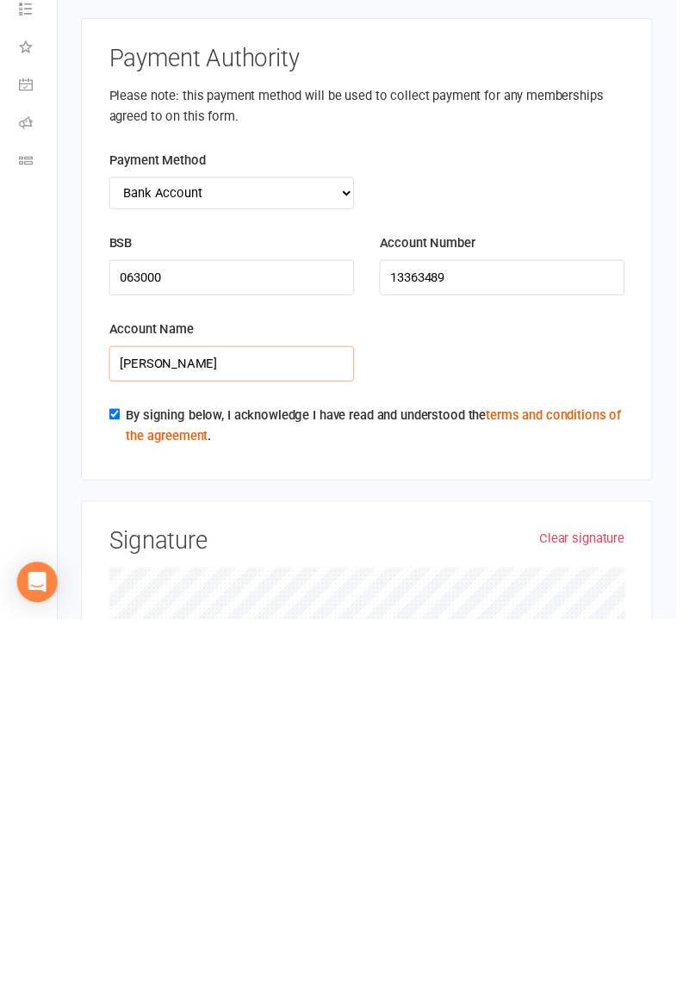
type input "[PERSON_NAME]"
click at [616, 907] on link "Clear signature" at bounding box center [593, 917] width 87 height 21
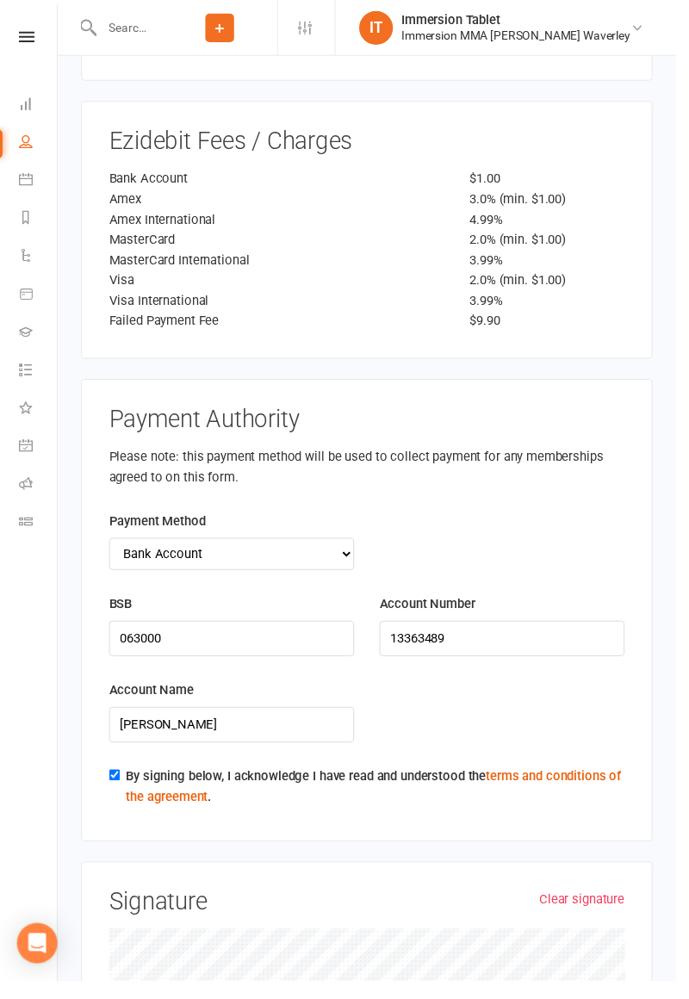
click at [581, 521] on div "Payment Method Credit Card Bank Account" at bounding box center [373, 563] width 551 height 84
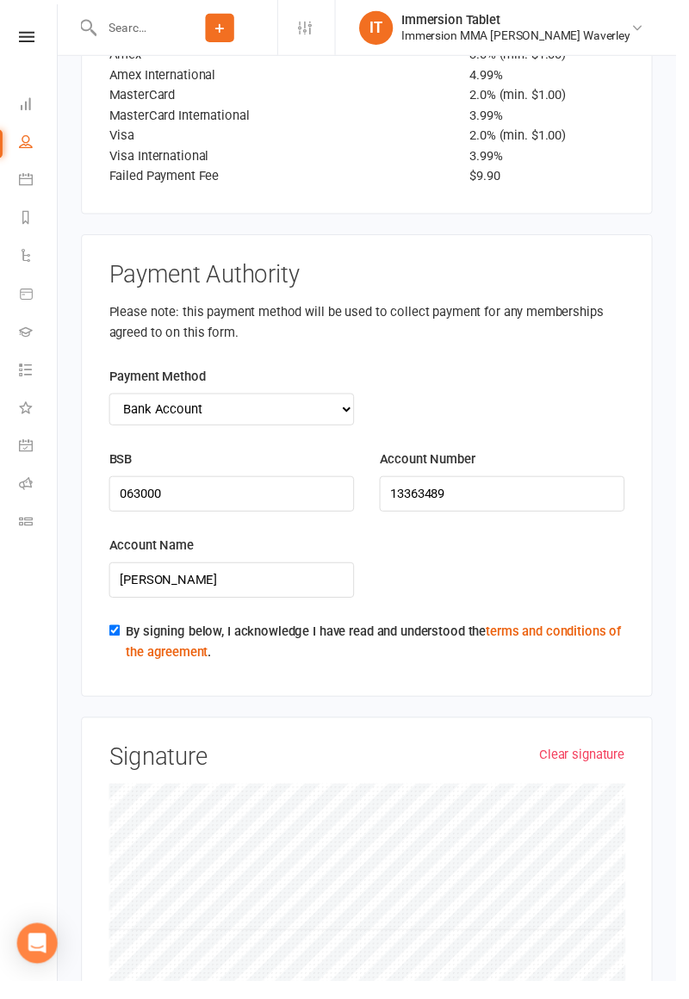
scroll to position [3835, 0]
